Goal: Transaction & Acquisition: Purchase product/service

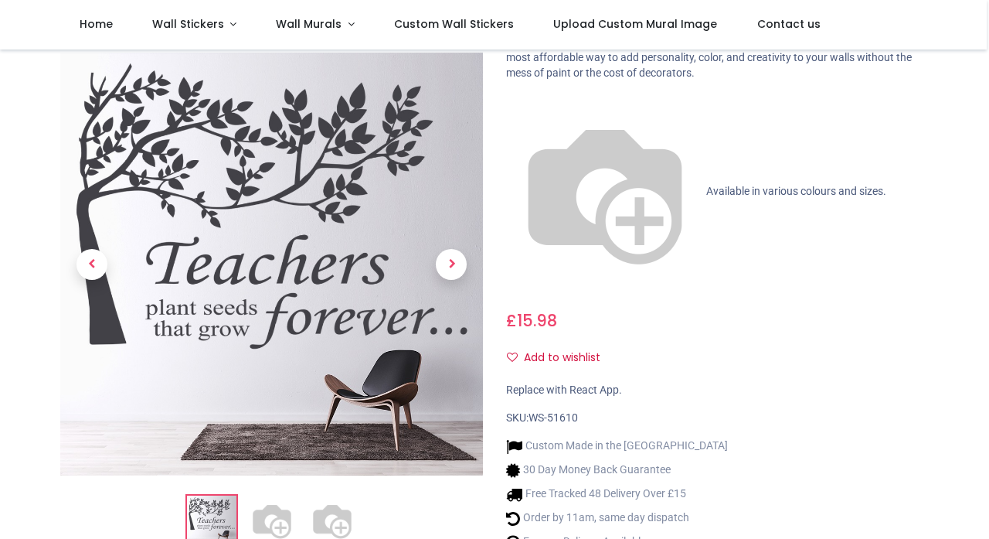
scroll to position [62, 0]
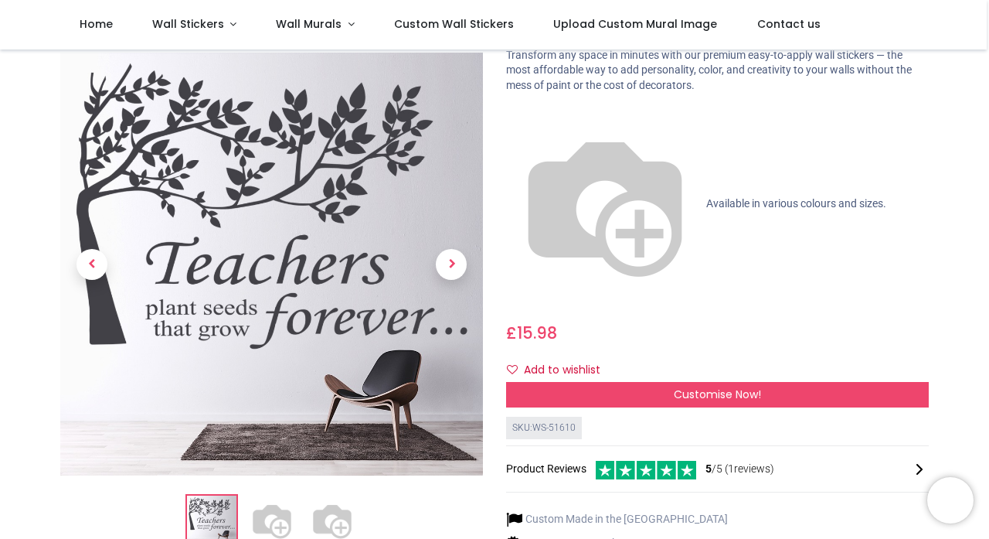
scroll to position [91, 0]
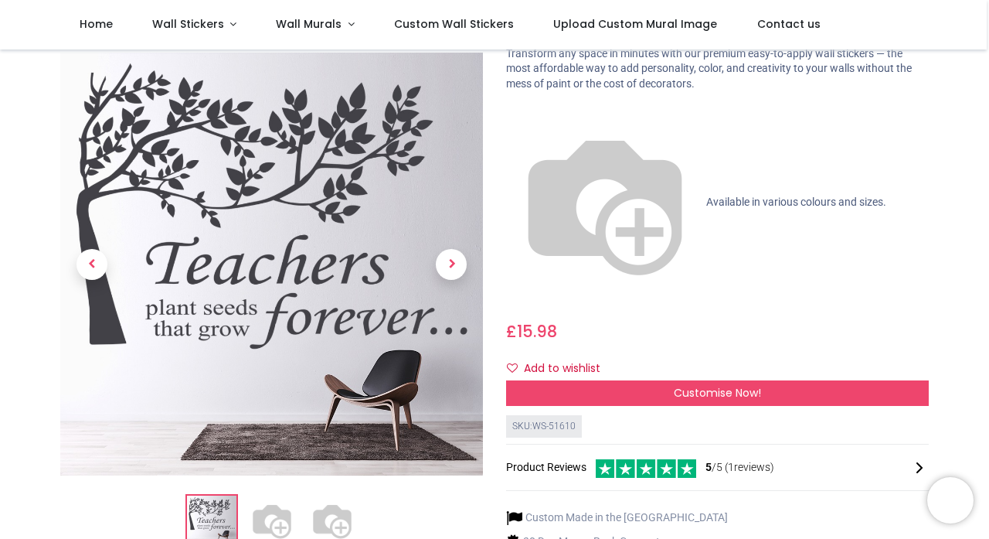
click at [268, 496] on img at bounding box center [271, 520] width 49 height 49
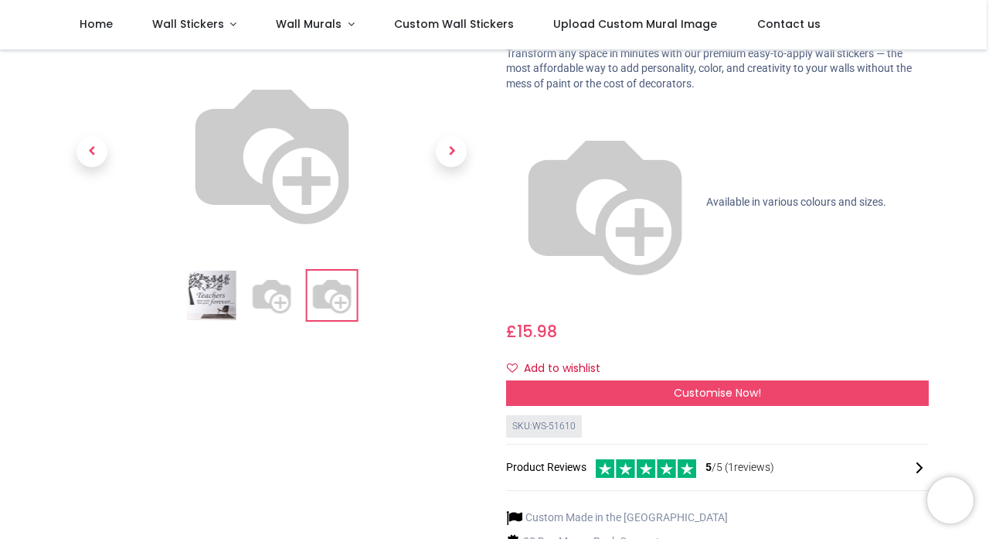
scroll to position [97, 0]
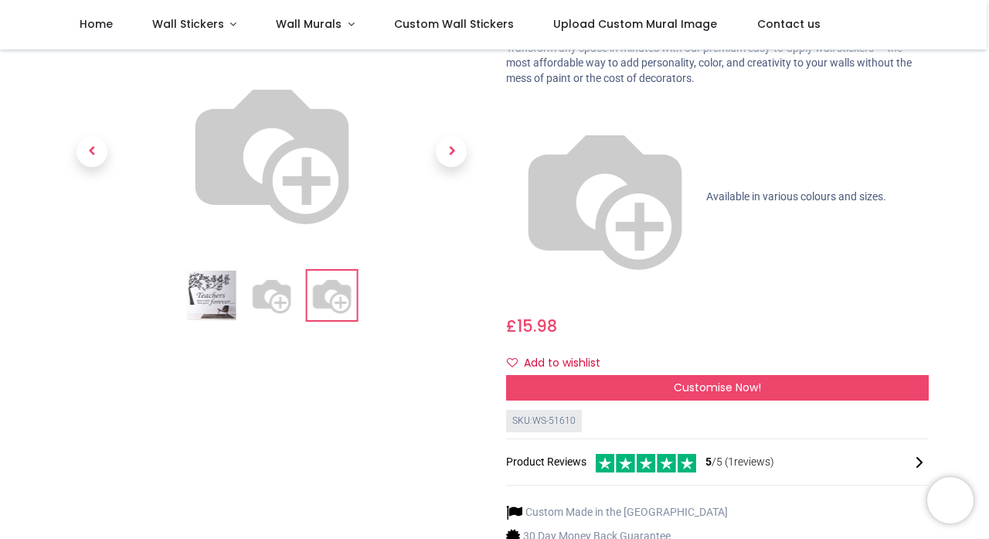
click at [257, 321] on img at bounding box center [271, 295] width 49 height 49
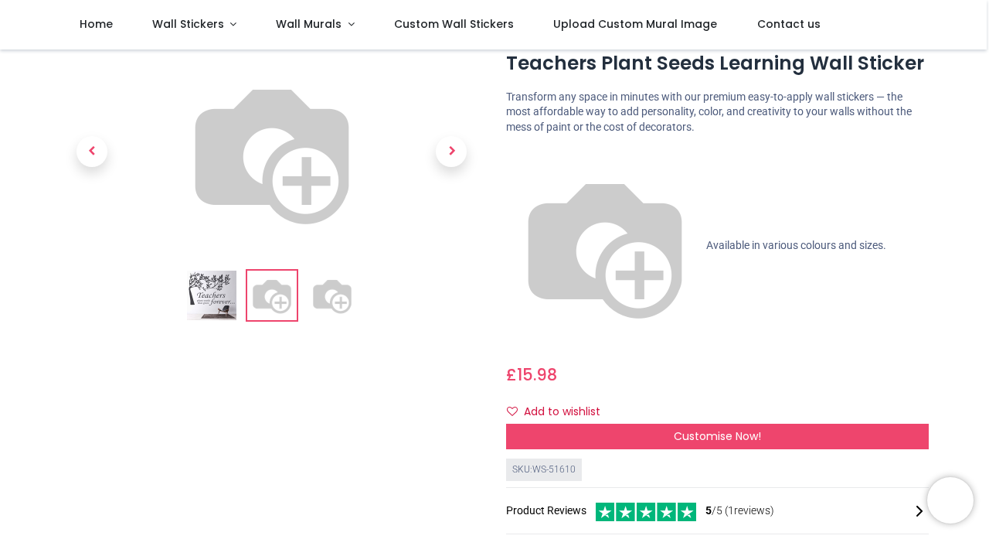
scroll to position [11, 0]
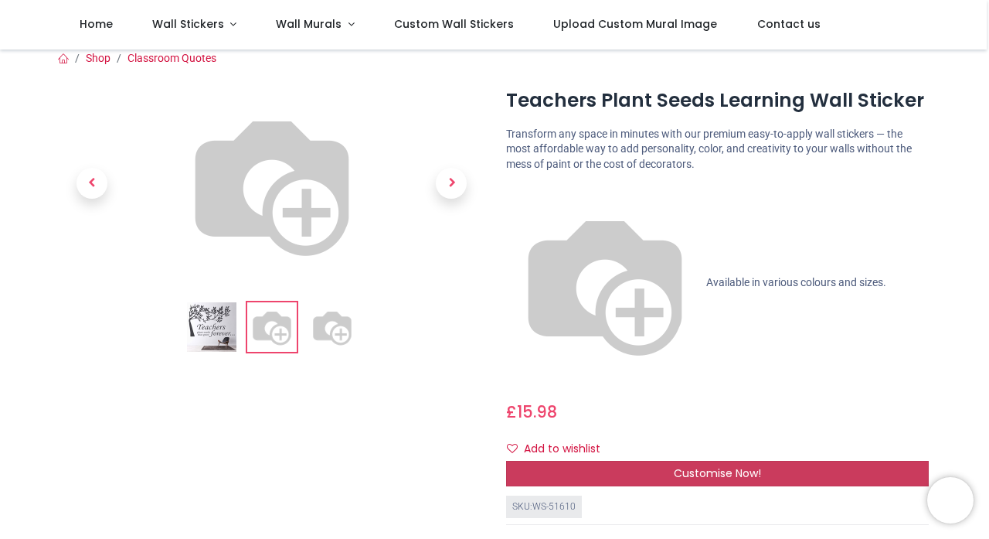
click at [700, 465] on span "Customise Now!" at bounding box center [717, 472] width 87 height 15
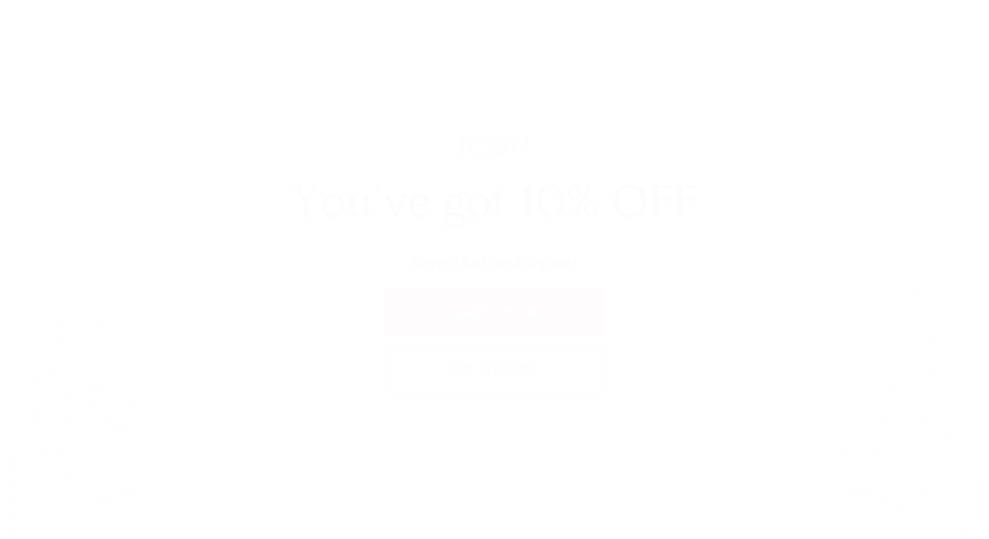
scroll to position [0, 0]
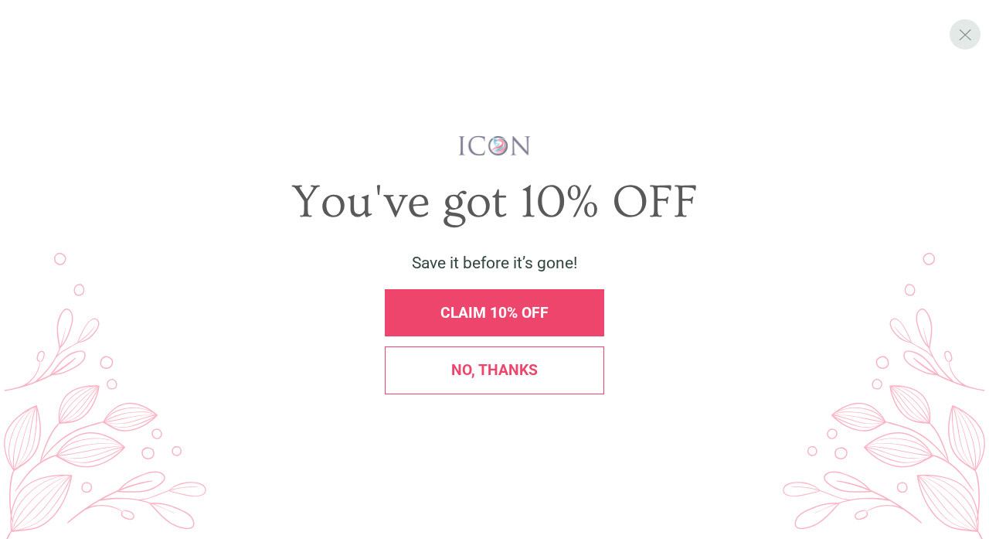
click at [966, 36] on span "X" at bounding box center [966, 34] width 14 height 20
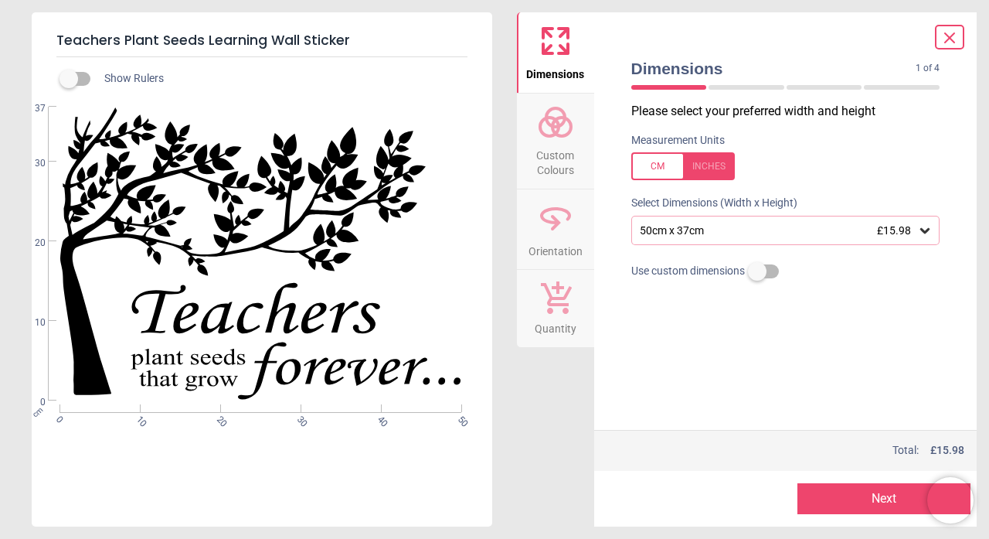
click at [709, 165] on div at bounding box center [684, 166] width 104 height 28
drag, startPoint x: 664, startPoint y: 229, endPoint x: 642, endPoint y: 230, distance: 21.7
click at [642, 230] on div "19.7" x 14.6" (1ft 8" x 1ft 3") £15.98" at bounding box center [779, 230] width 280 height 13
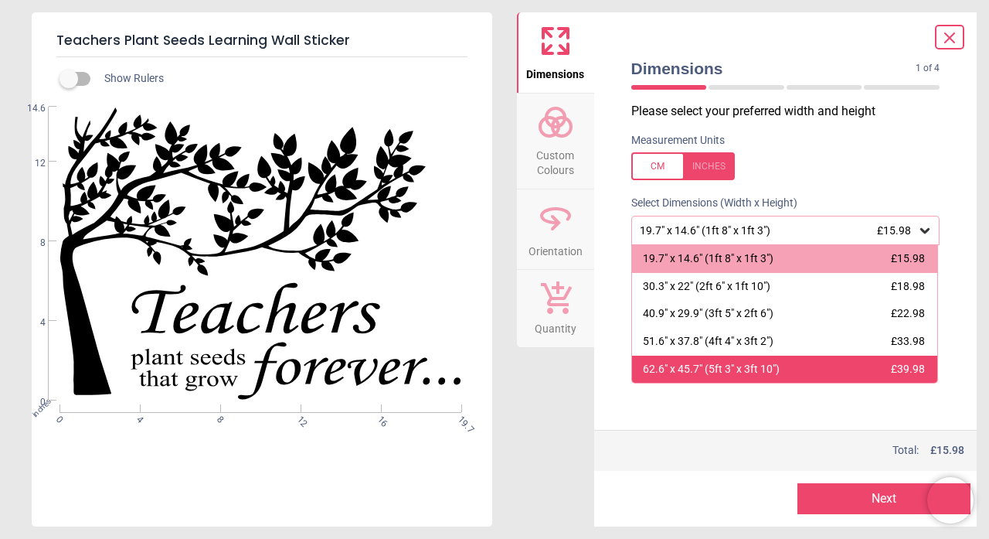
click at [666, 366] on div "62.6" x 45.7" (5ft 3" x 3ft 10")" at bounding box center [711, 369] width 137 height 15
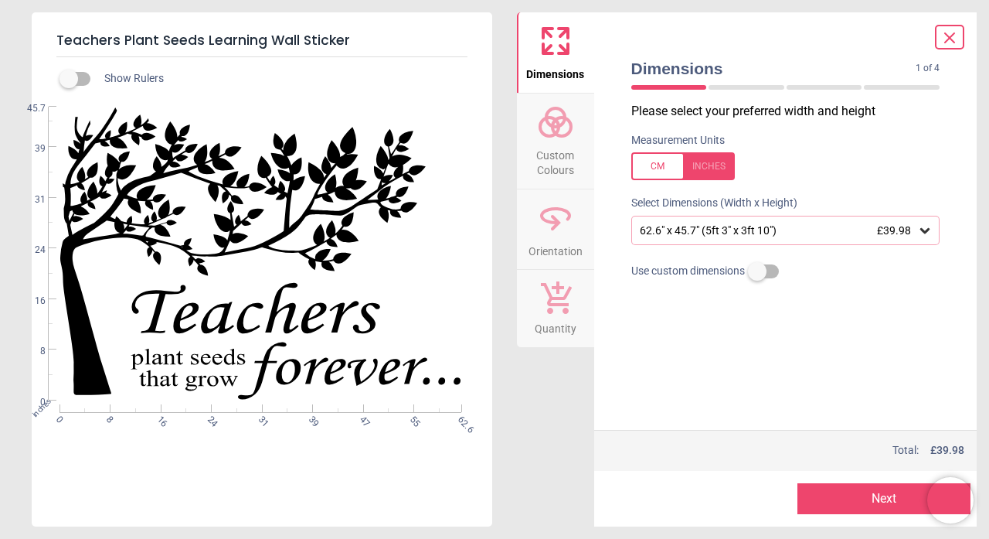
click at [843, 499] on button "Next" at bounding box center [884, 498] width 173 height 31
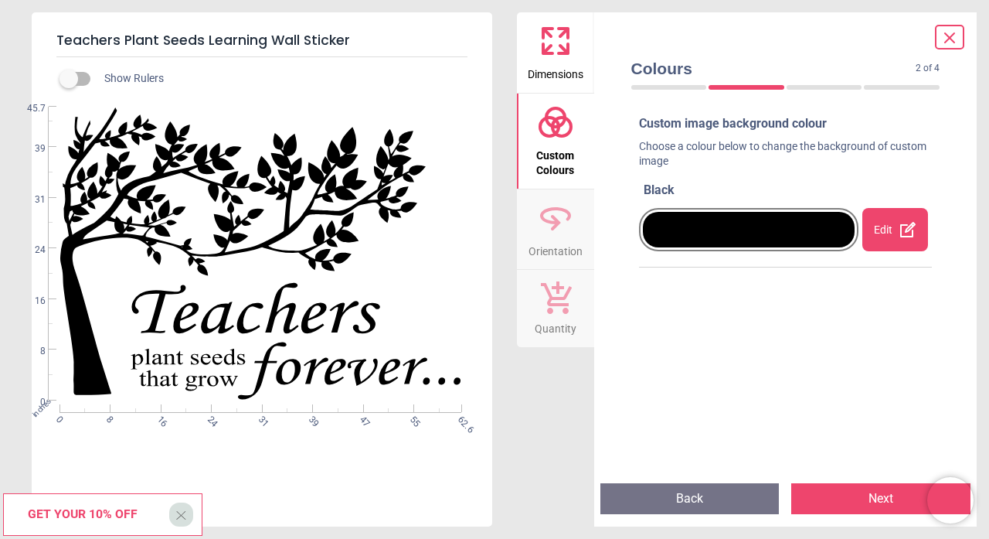
click at [879, 233] on div "Edit" at bounding box center [896, 229] width 66 height 43
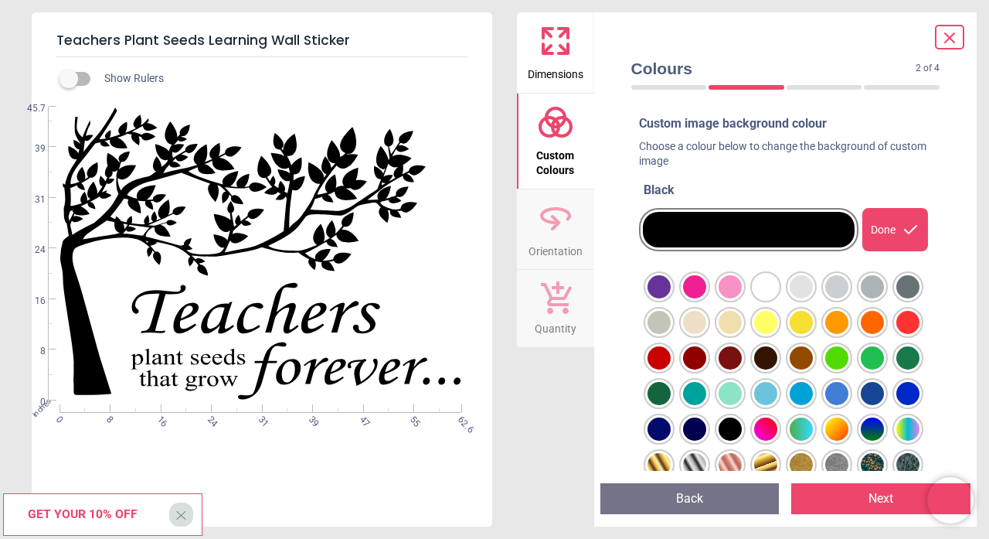
click at [671, 288] on div at bounding box center [659, 286] width 23 height 23
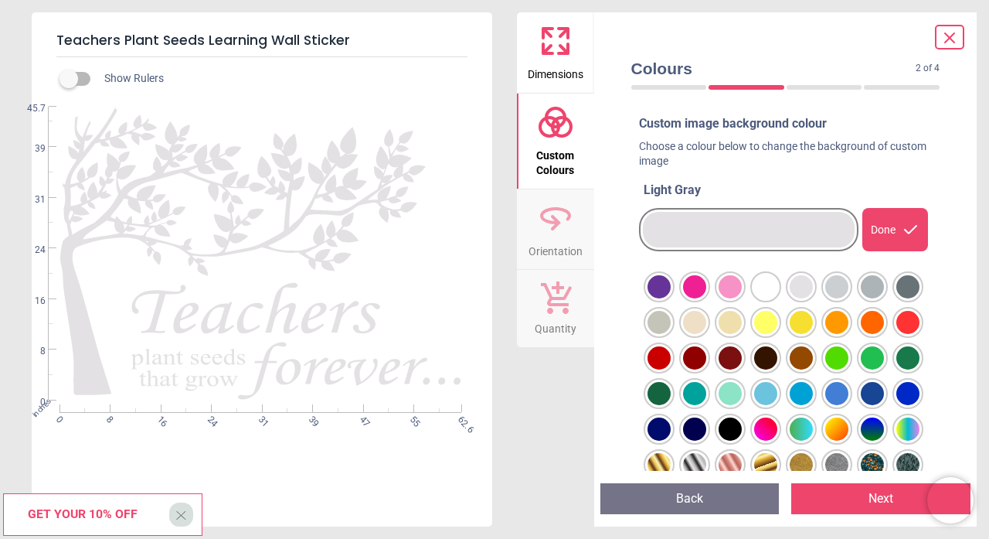
click at [870, 506] on button "Next" at bounding box center [881, 498] width 179 height 31
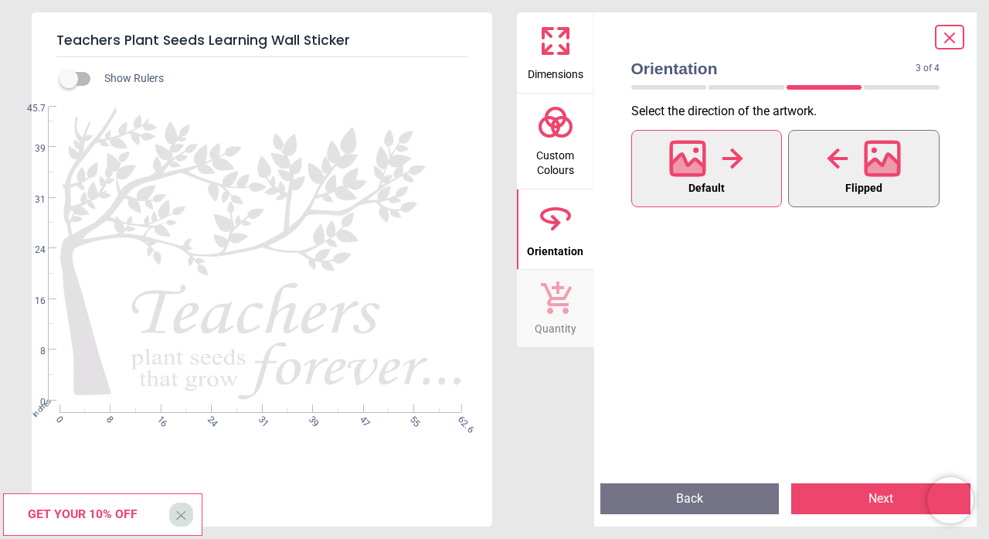
click at [887, 172] on icon at bounding box center [883, 167] width 33 height 27
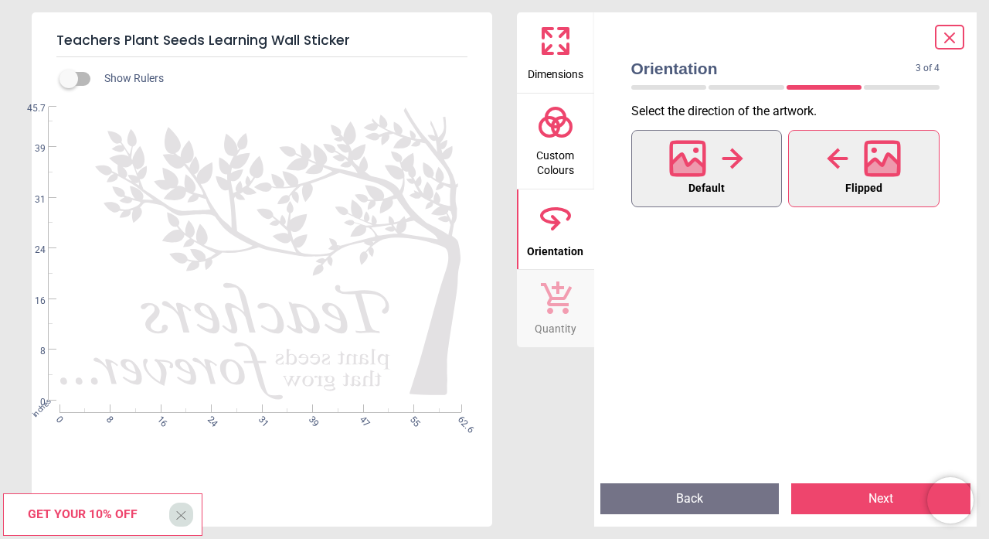
click at [743, 172] on div at bounding box center [706, 158] width 74 height 40
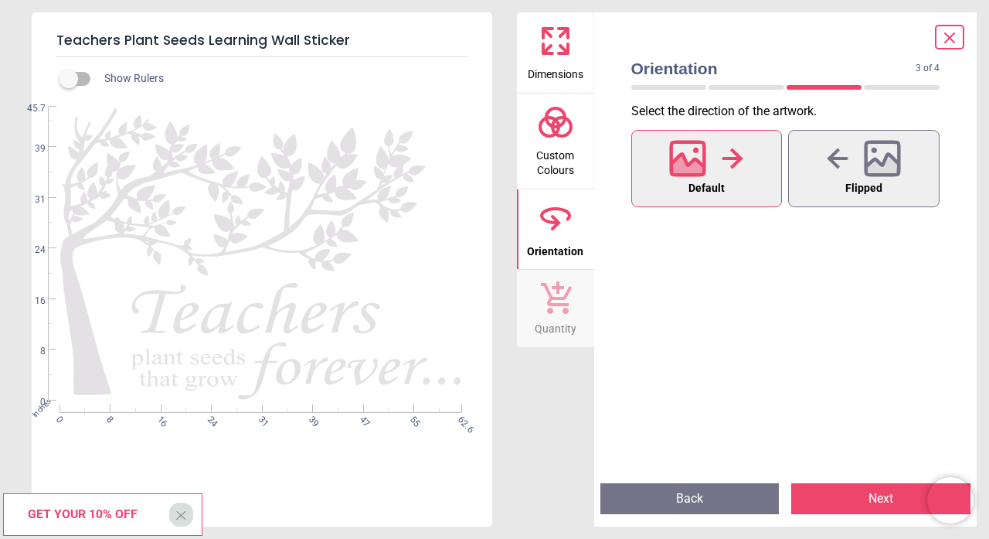
click at [831, 491] on button "Next" at bounding box center [881, 498] width 179 height 31
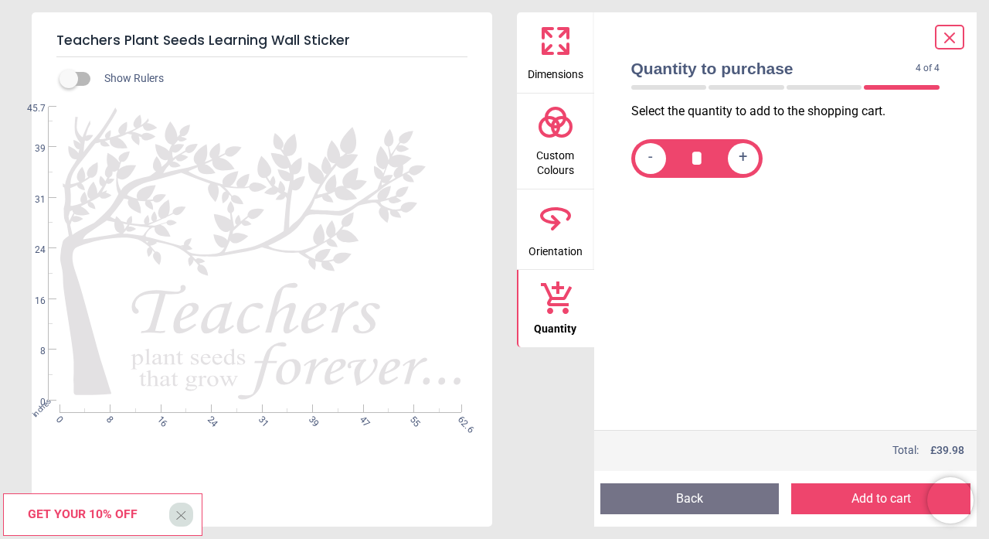
click at [838, 502] on button "Add to cart" at bounding box center [881, 498] width 179 height 31
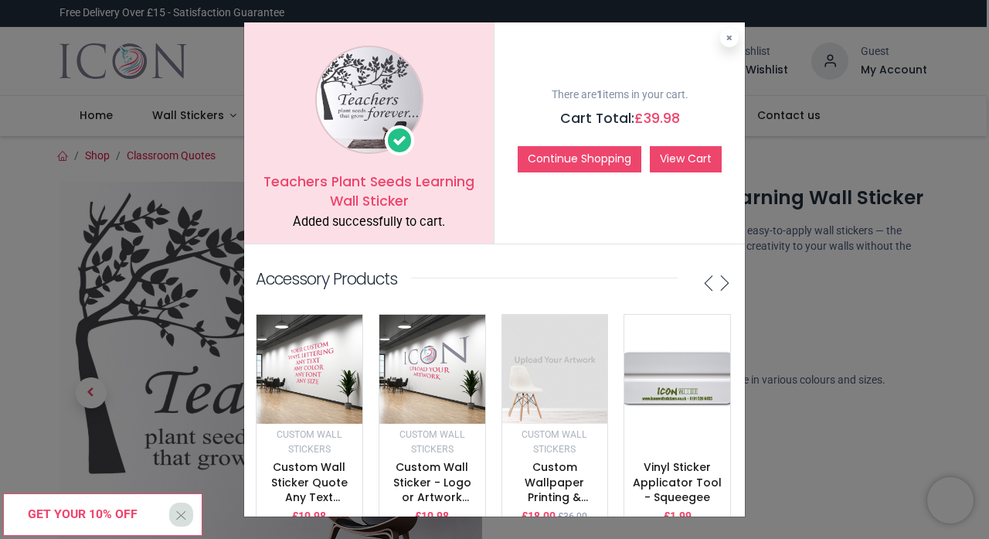
click at [676, 160] on link "View Cart" at bounding box center [686, 159] width 72 height 26
click at [731, 41] on button at bounding box center [729, 38] width 19 height 19
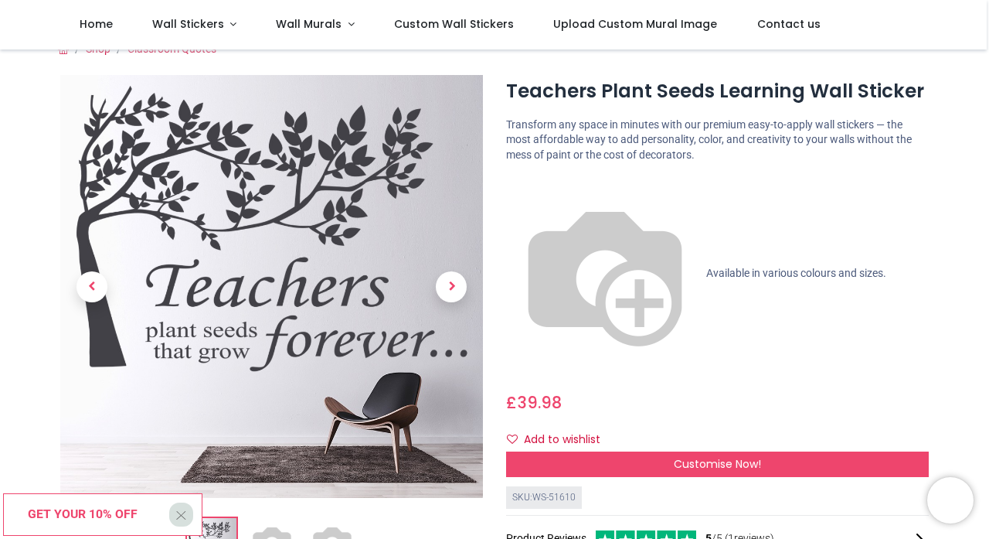
scroll to position [19, 0]
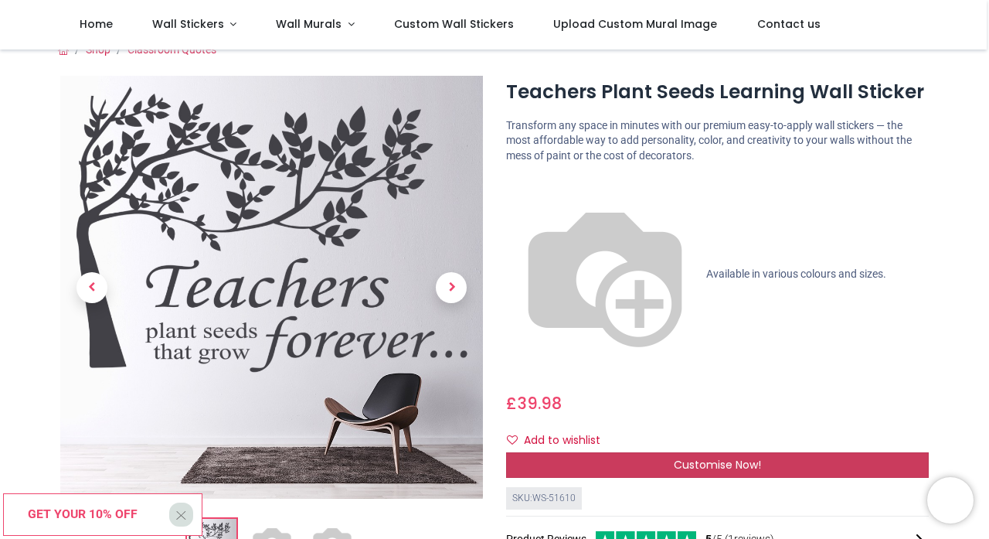
click at [652, 452] on div "Customise Now!" at bounding box center [717, 465] width 423 height 26
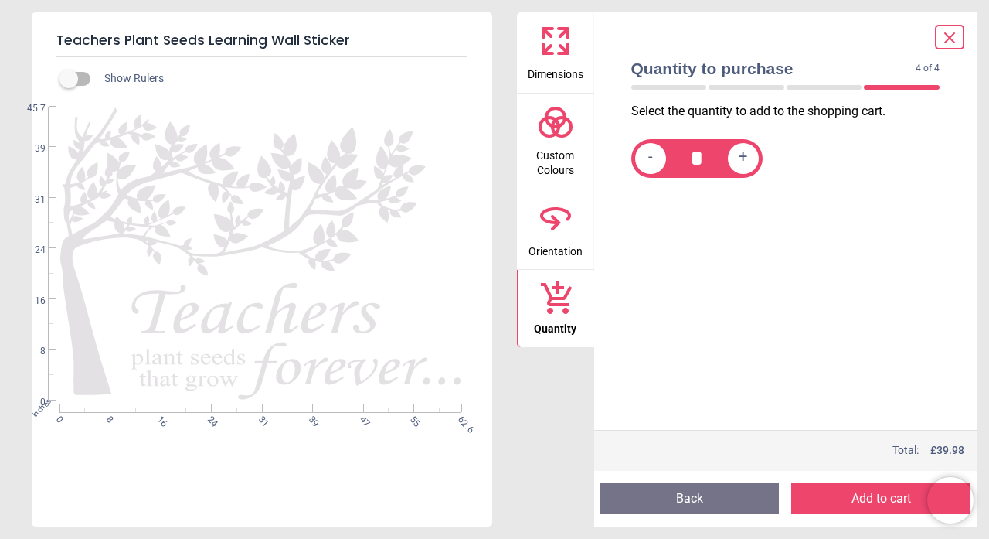
click at [846, 498] on button "Add to cart" at bounding box center [881, 498] width 179 height 31
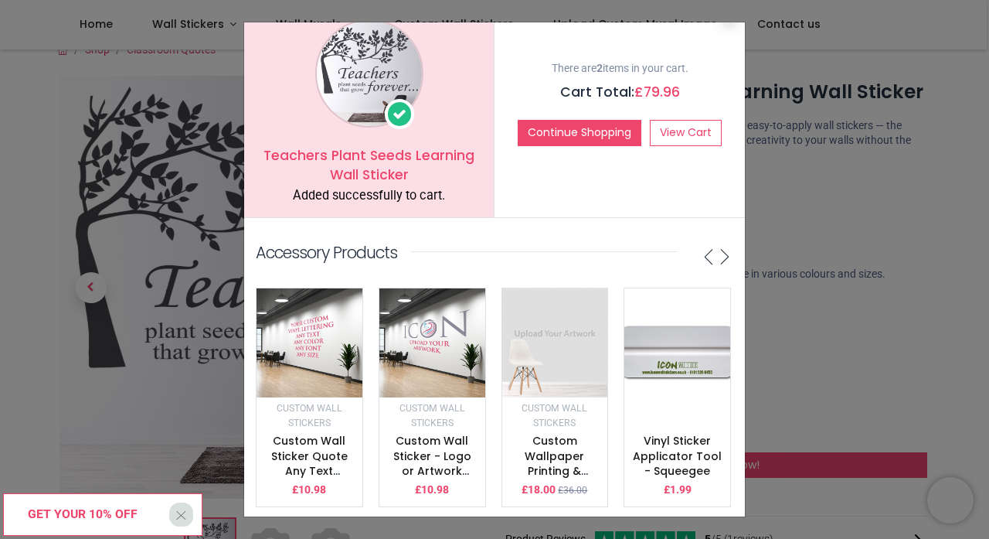
scroll to position [26, 0]
click at [665, 138] on link "View Cart" at bounding box center [686, 134] width 72 height 26
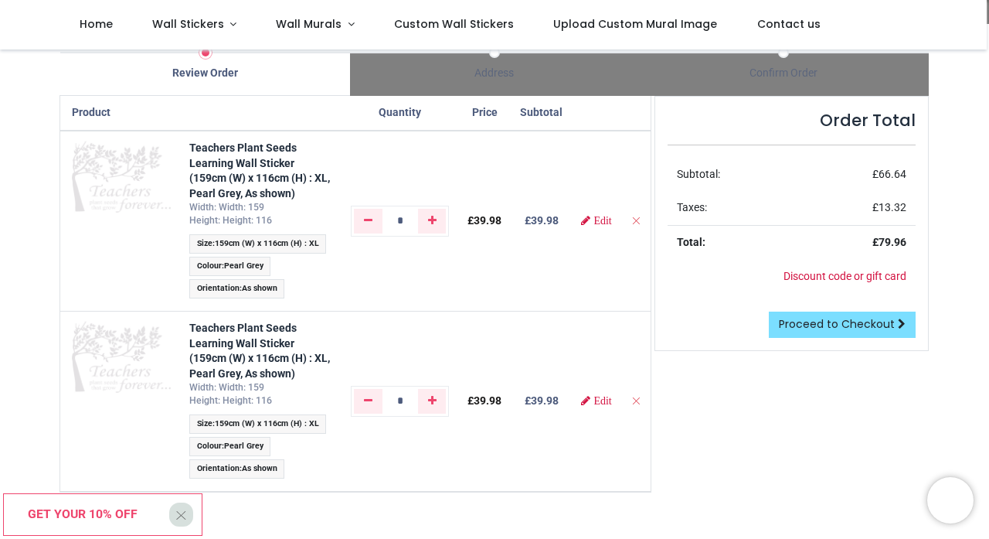
scroll to position [95, 0]
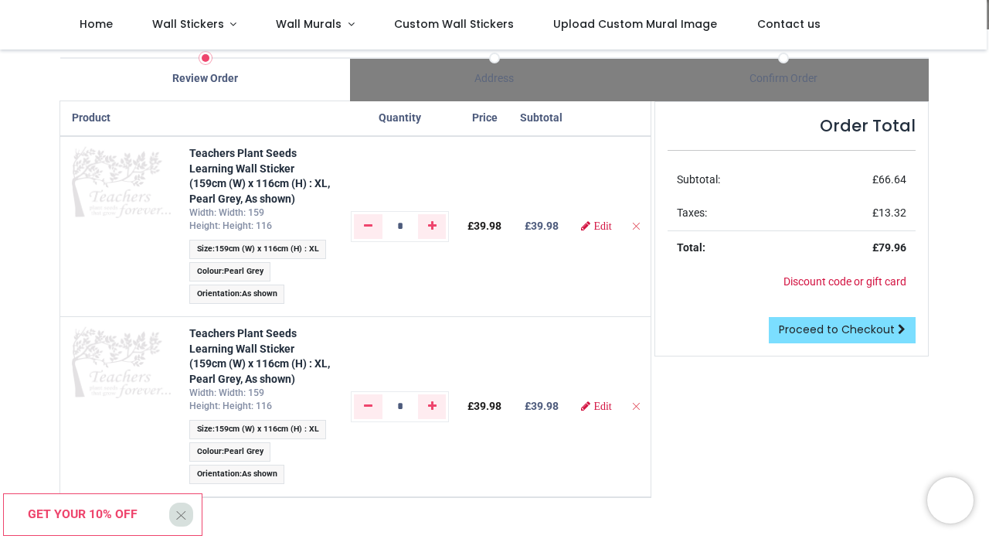
click at [611, 403] on span "Edit" at bounding box center [603, 405] width 18 height 11
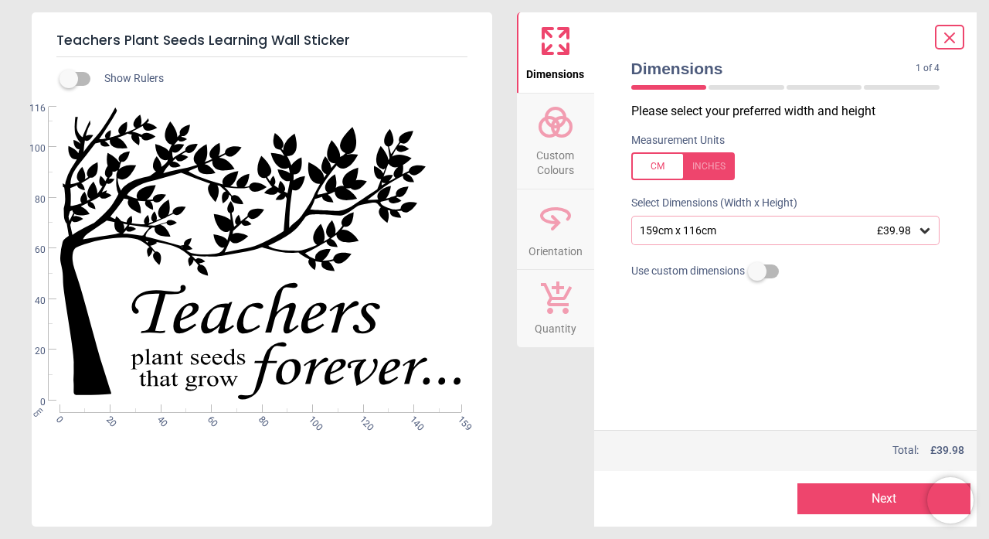
click at [954, 35] on icon at bounding box center [949, 37] width 9 height 9
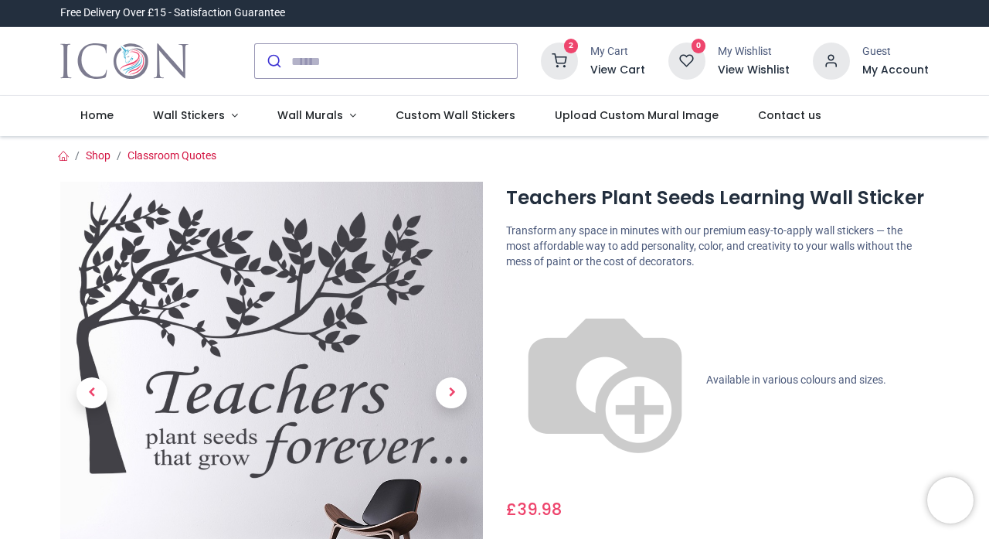
click at [571, 59] on icon at bounding box center [559, 61] width 37 height 37
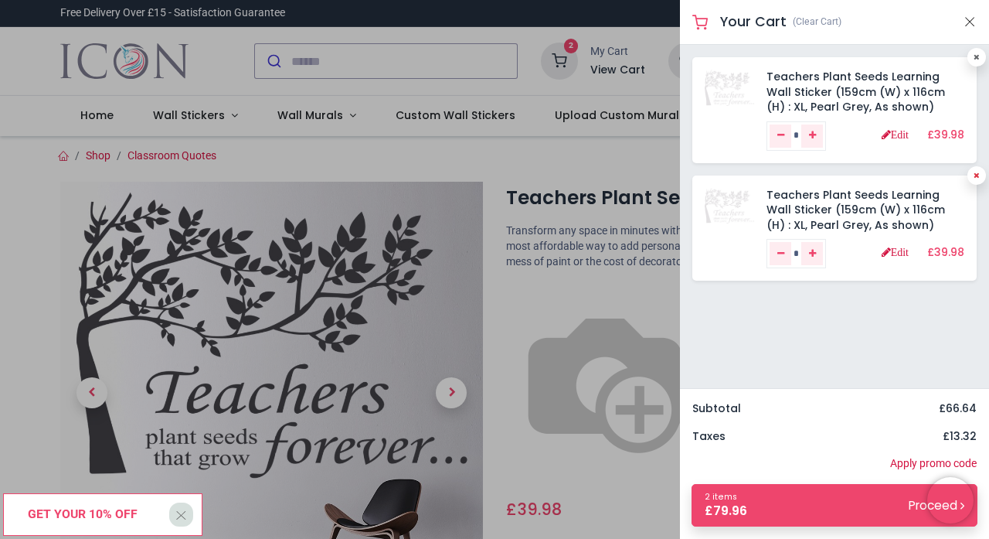
click at [978, 172] on icon at bounding box center [977, 176] width 6 height 8
type input "*"
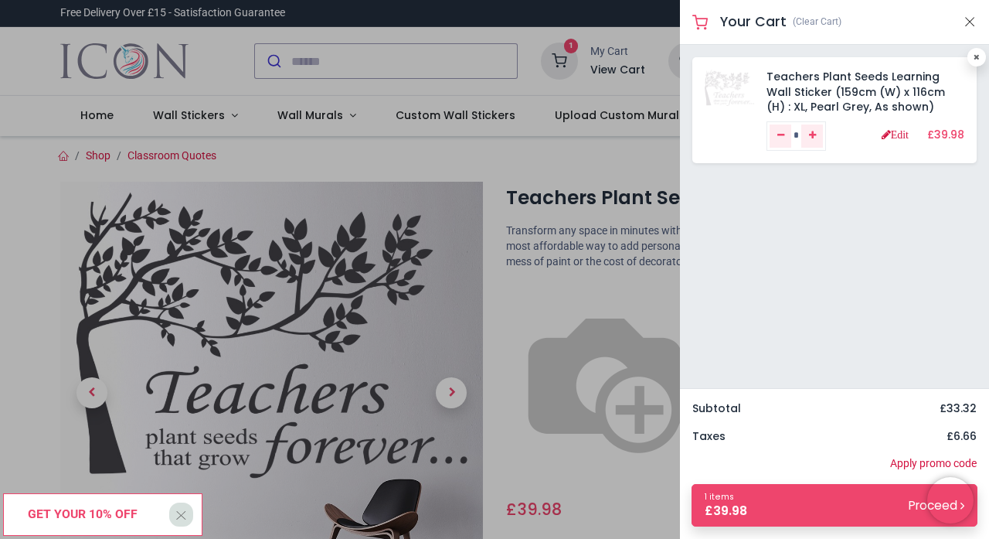
click at [179, 519] on span "X" at bounding box center [181, 514] width 12 height 22
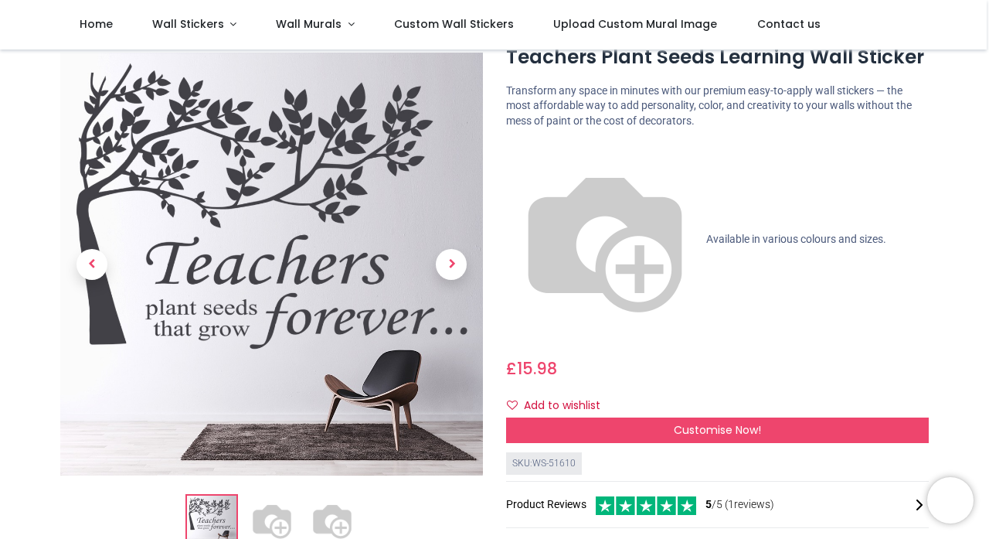
scroll to position [50, 0]
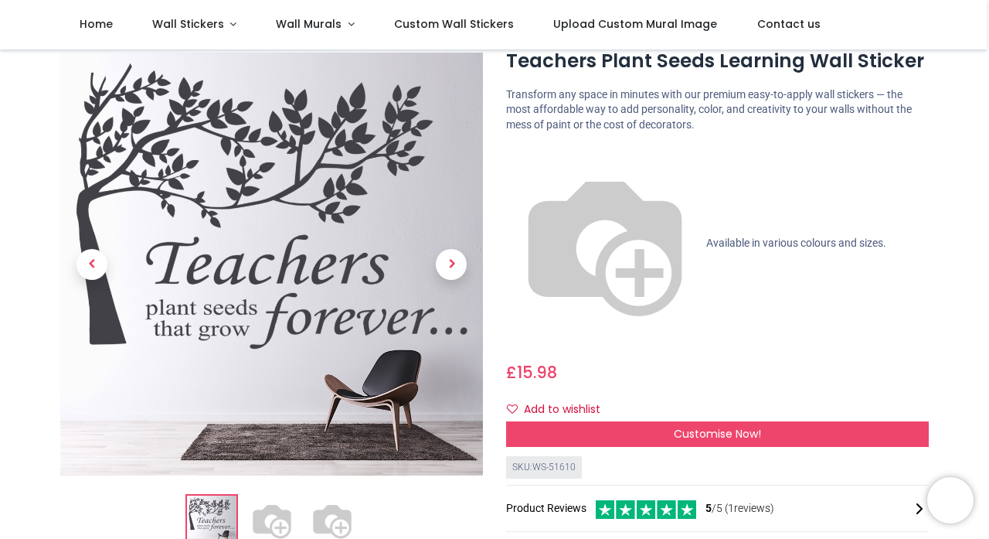
click at [701, 426] on span "Customise Now!" at bounding box center [717, 433] width 87 height 15
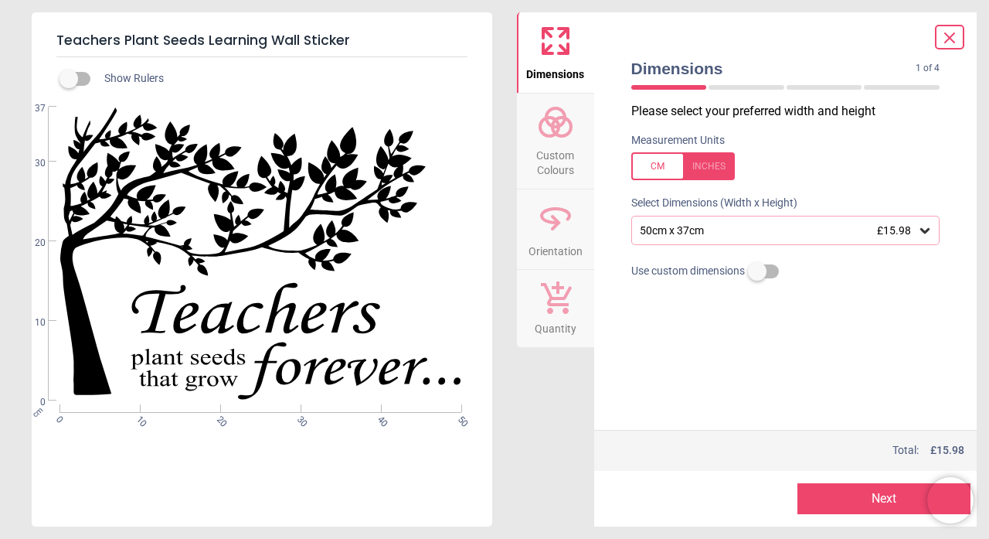
click at [949, 37] on icon at bounding box center [949, 37] width 9 height 9
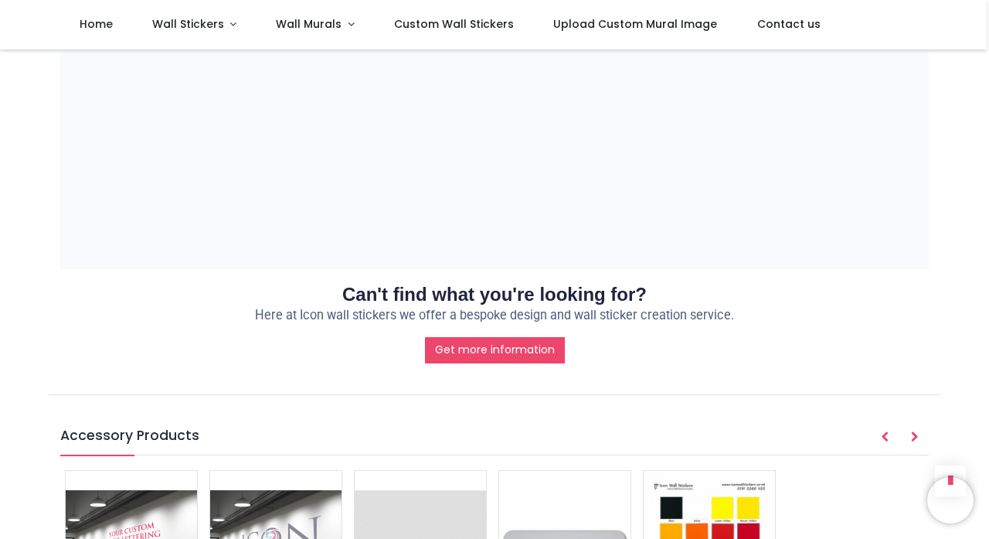
scroll to position [1499, 0]
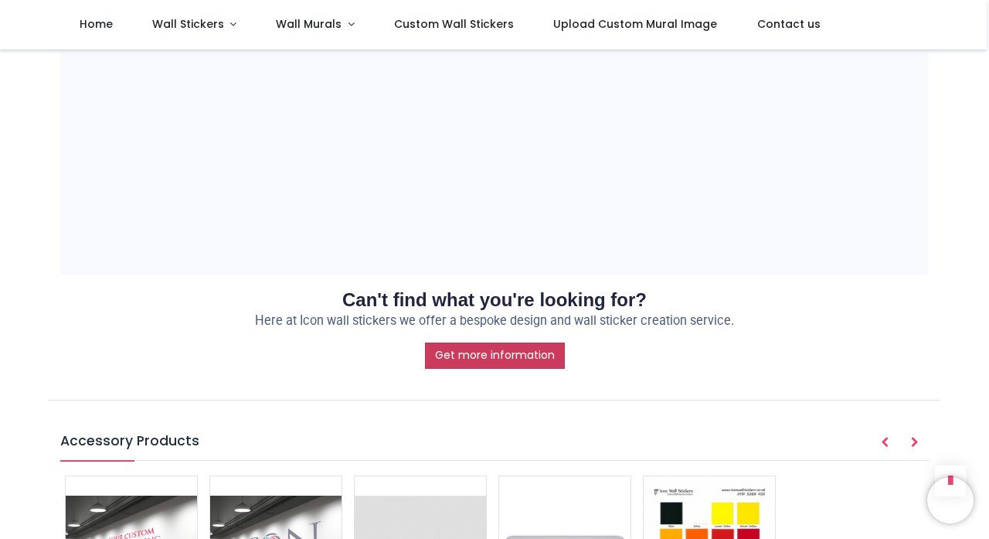
click at [527, 342] on link "Get more information" at bounding box center [495, 355] width 140 height 26
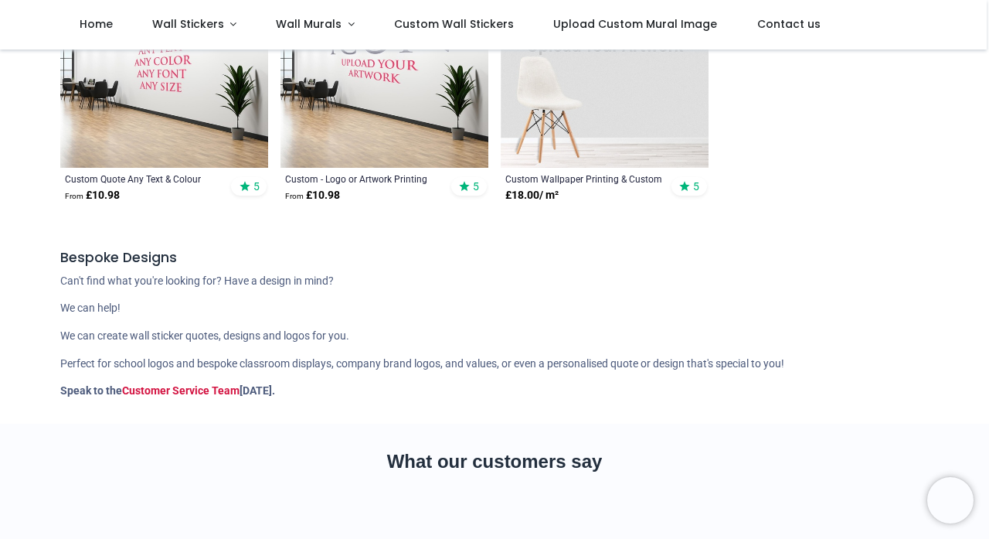
scroll to position [466, 0]
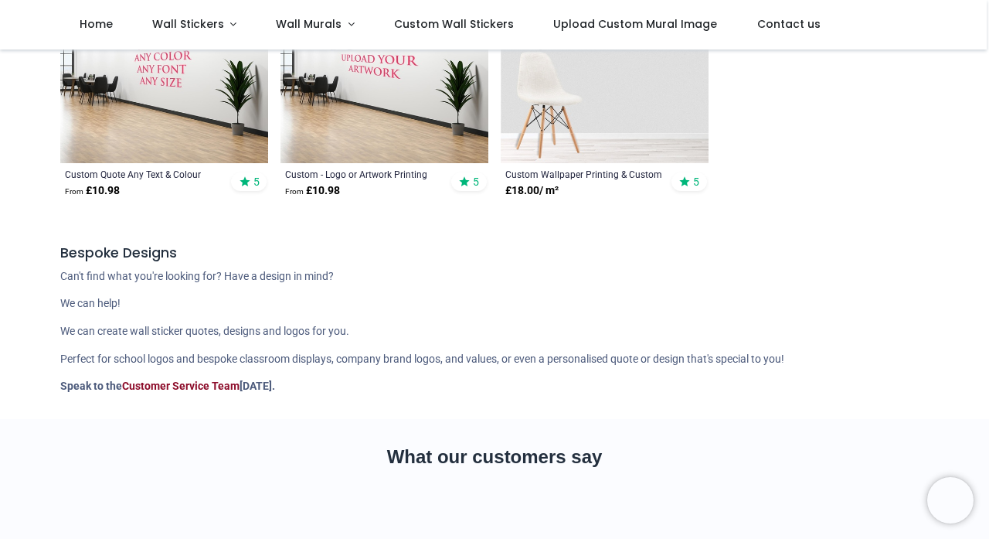
click at [240, 380] on link "Customer Service Team" at bounding box center [181, 386] width 118 height 12
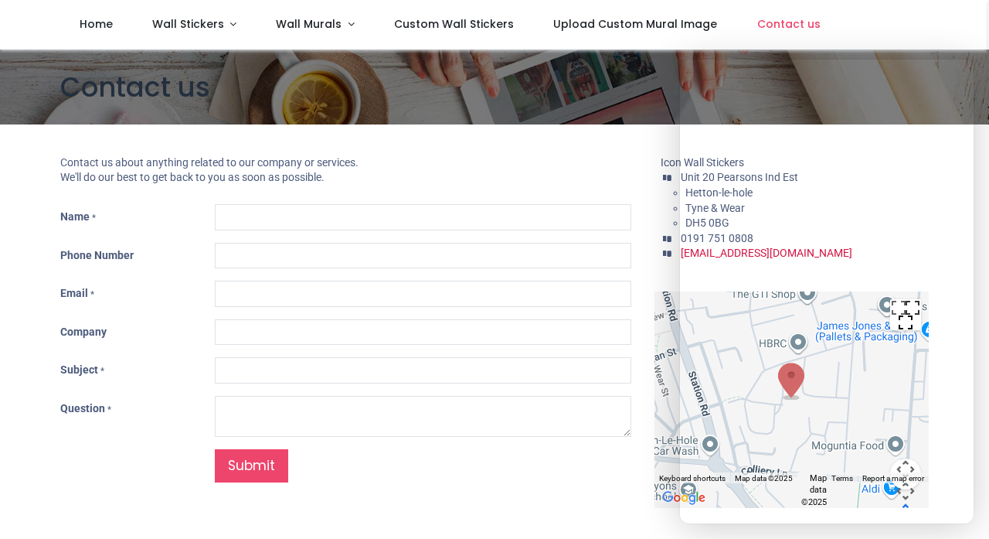
type input "***"
